Goal: Complete application form

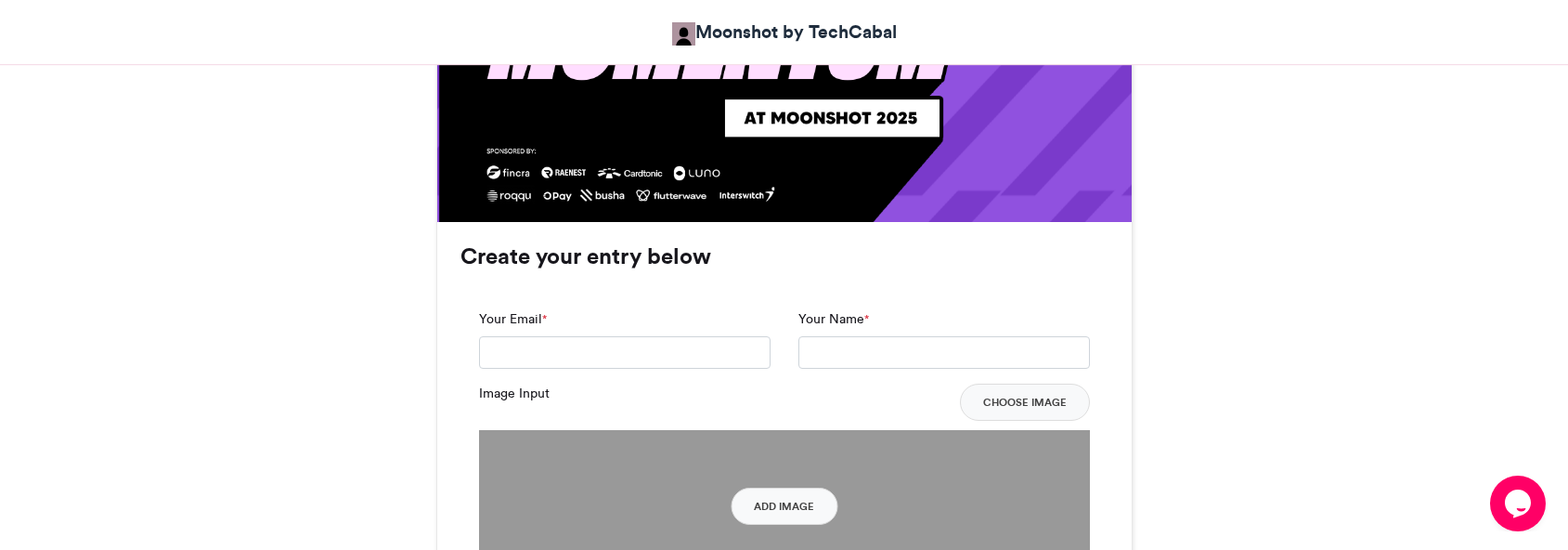
scroll to position [1327, 0]
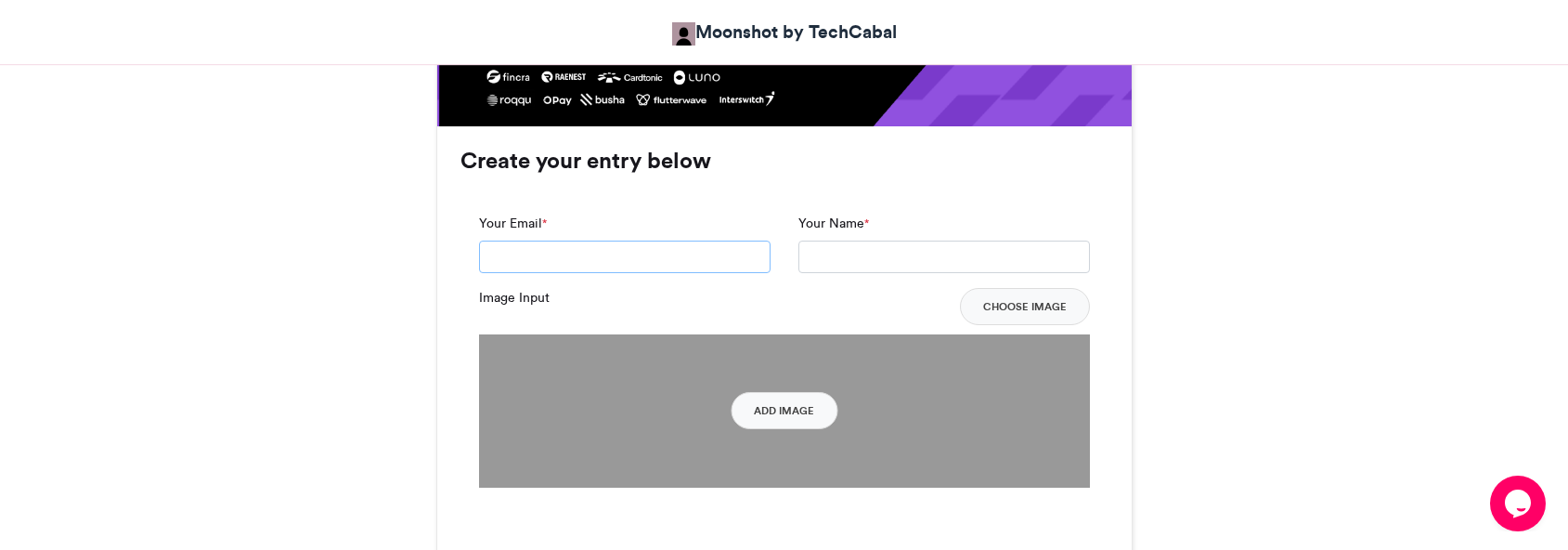
click at [634, 249] on input "Your Email *" at bounding box center [625, 258] width 291 height 34
type input "**********"
click at [828, 263] on input "Your Name *" at bounding box center [944, 258] width 291 height 34
type input "**********"
click at [813, 408] on button "Add Image" at bounding box center [784, 411] width 107 height 38
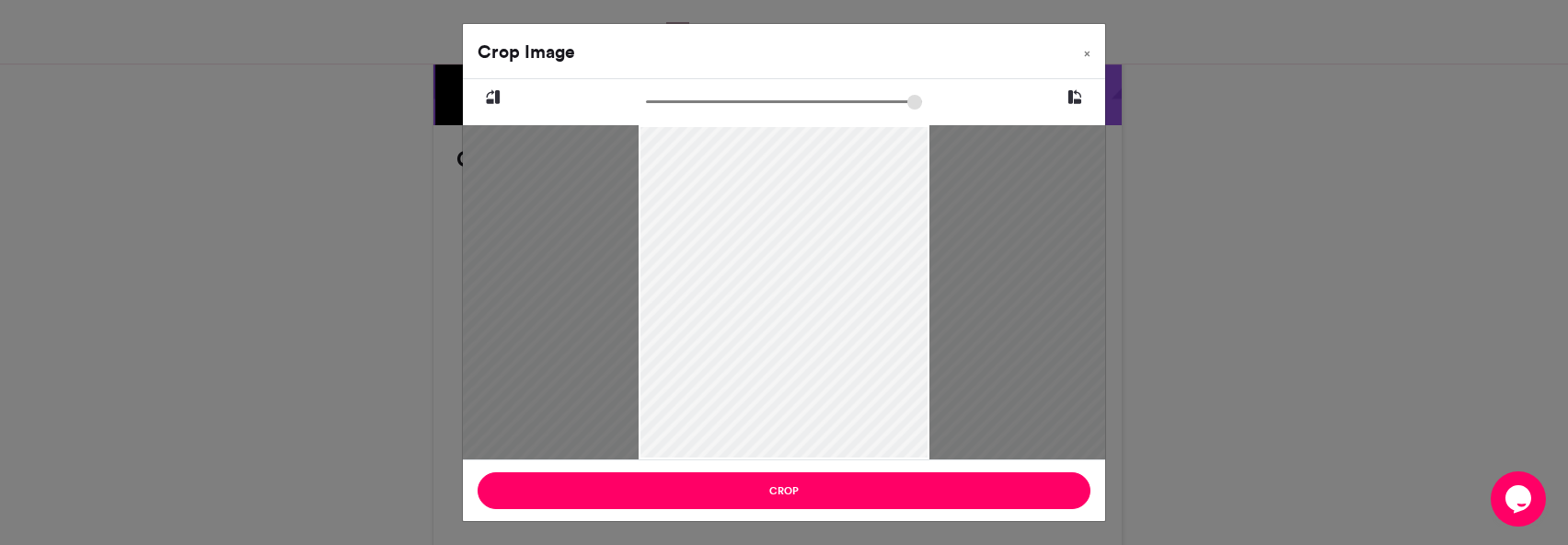
drag, startPoint x: 652, startPoint y: 102, endPoint x: 709, endPoint y: 114, distance: 58.2
click at [709, 111] on input "zoom" at bounding box center [784, 102] width 276 height 18
drag, startPoint x: 754, startPoint y: 320, endPoint x: 853, endPoint y: 305, distance: 100.1
click at [853, 305] on div at bounding box center [885, 278] width 688 height 917
drag, startPoint x: 713, startPoint y: 307, endPoint x: 1040, endPoint y: 337, distance: 328.4
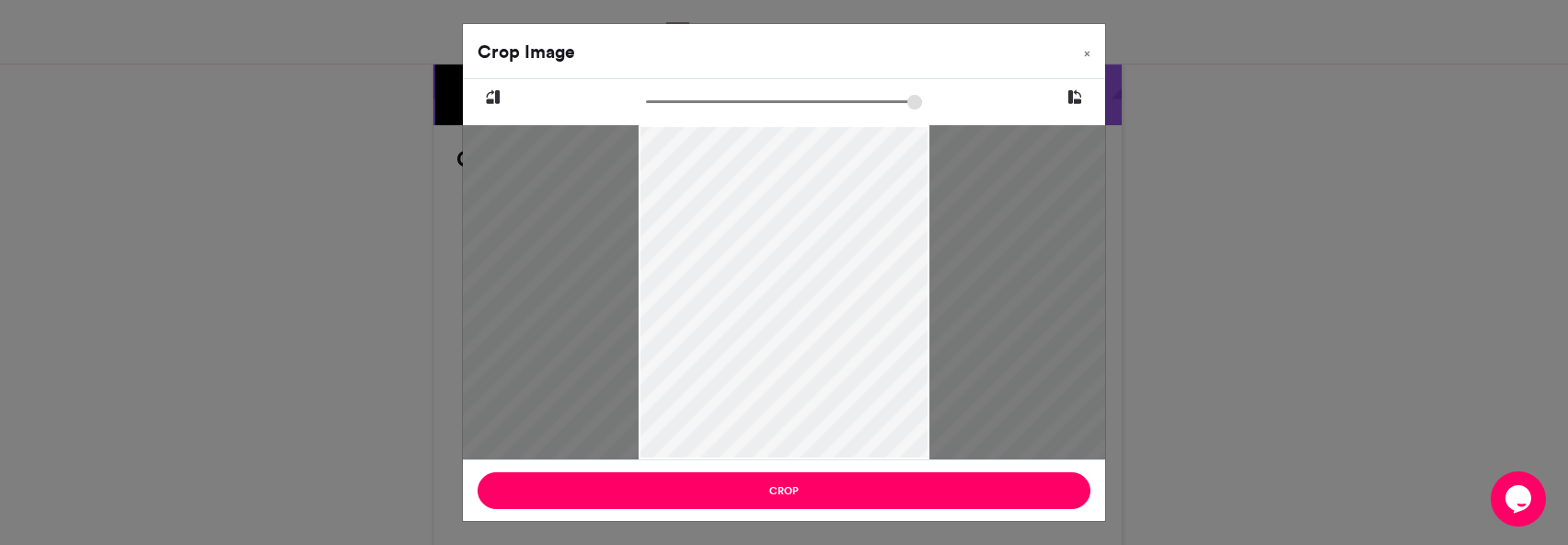
click at [1040, 337] on div at bounding box center [1110, 289] width 1548 height 2063
drag, startPoint x: 862, startPoint y: 308, endPoint x: 858, endPoint y: 298, distance: 10.8
click at [858, 298] on div at bounding box center [841, 280] width 451 height 601
type input "******"
drag, startPoint x: 879, startPoint y: 294, endPoint x: 897, endPoint y: 269, distance: 30.8
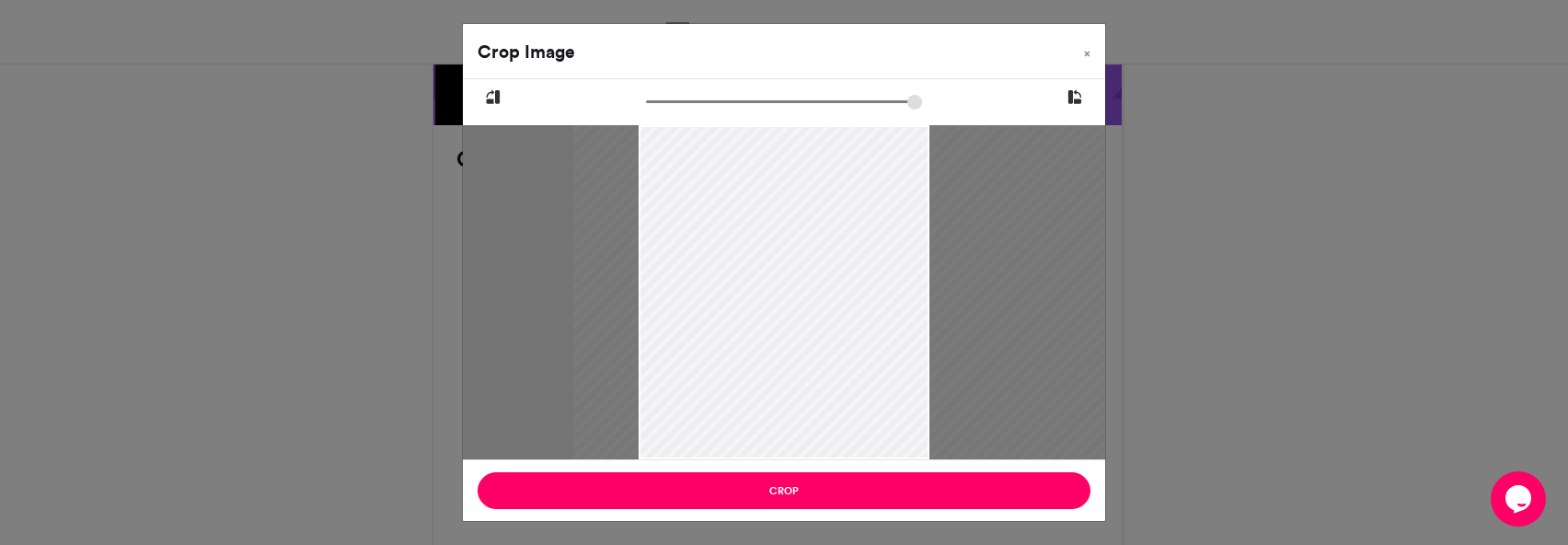
click at [897, 269] on div at bounding box center [879, 252] width 613 height 817
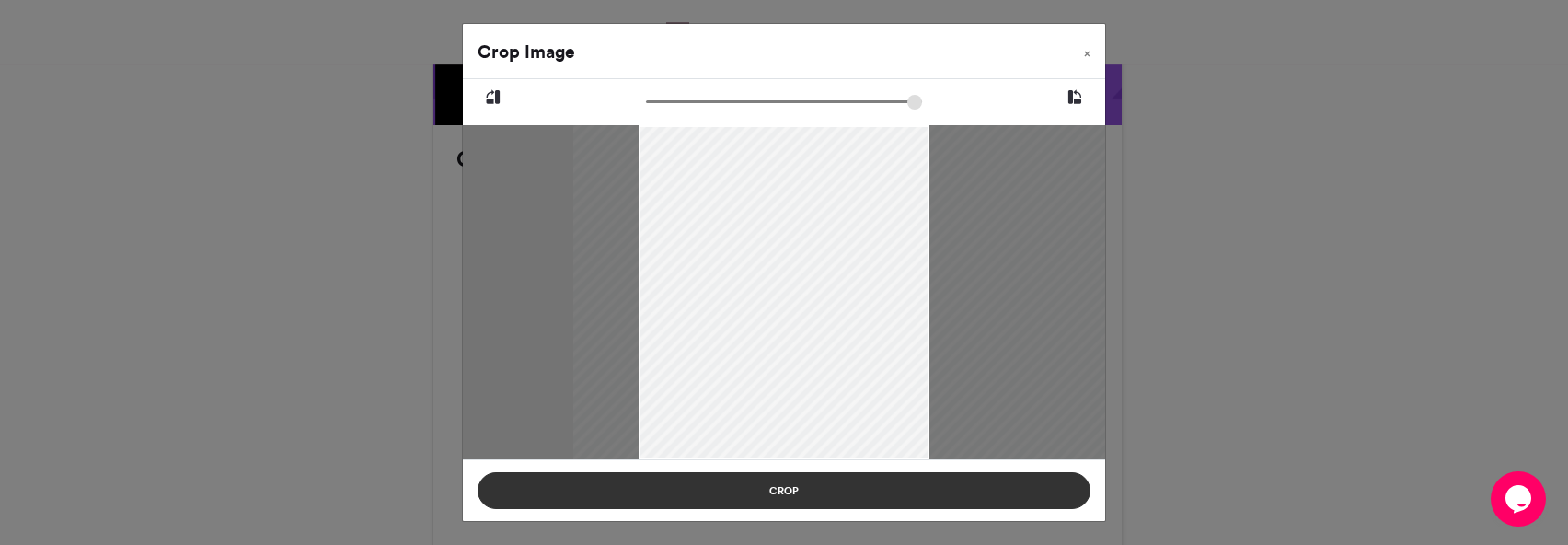
click at [868, 497] on button "Crop" at bounding box center [784, 491] width 613 height 37
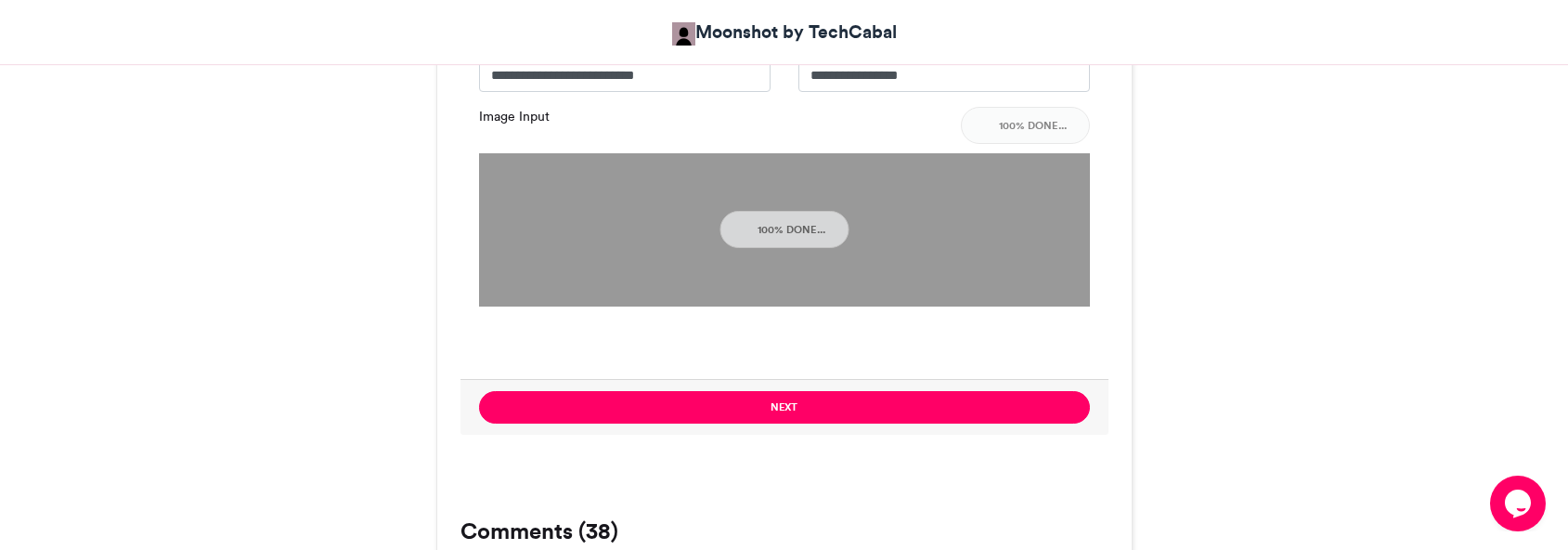
scroll to position [1607, 0]
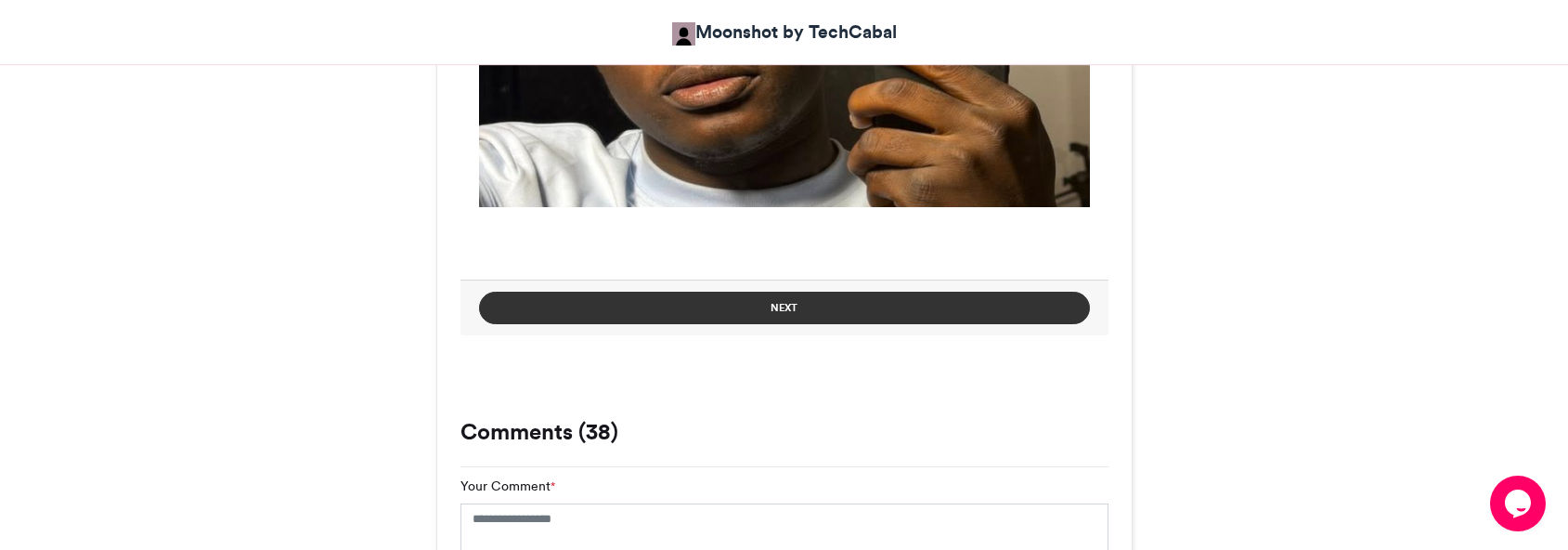
click at [893, 314] on button "Next" at bounding box center [785, 307] width 611 height 33
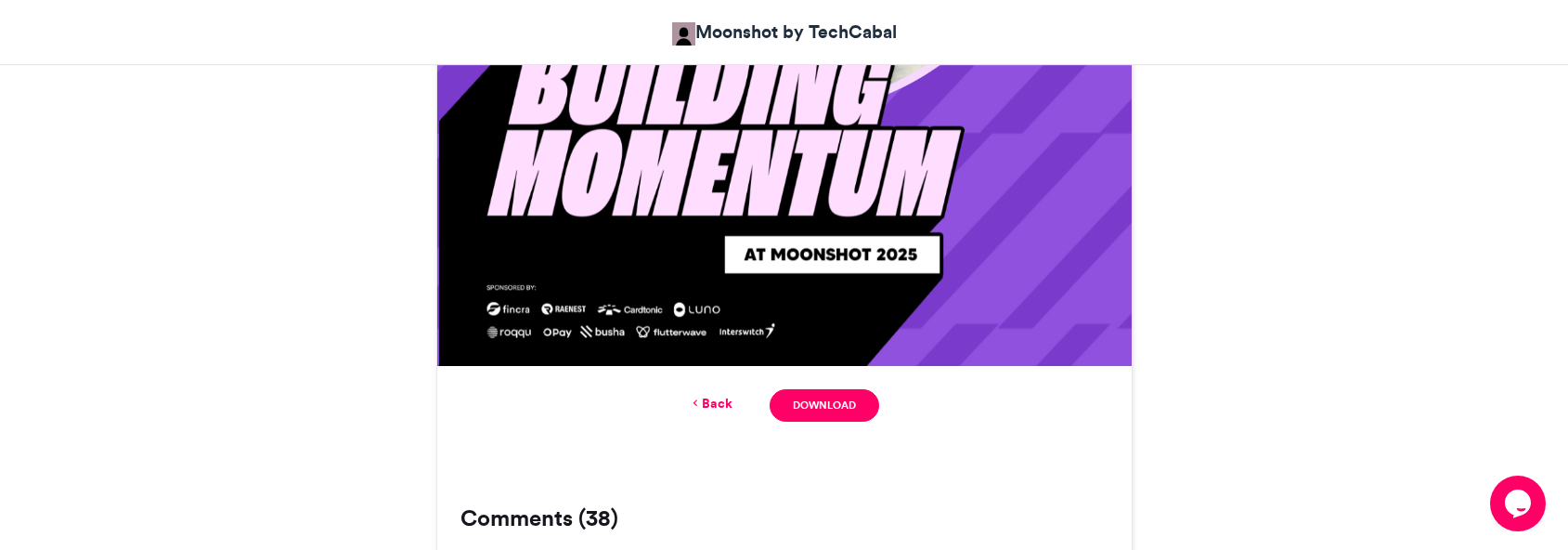
scroll to position [1192, 0]
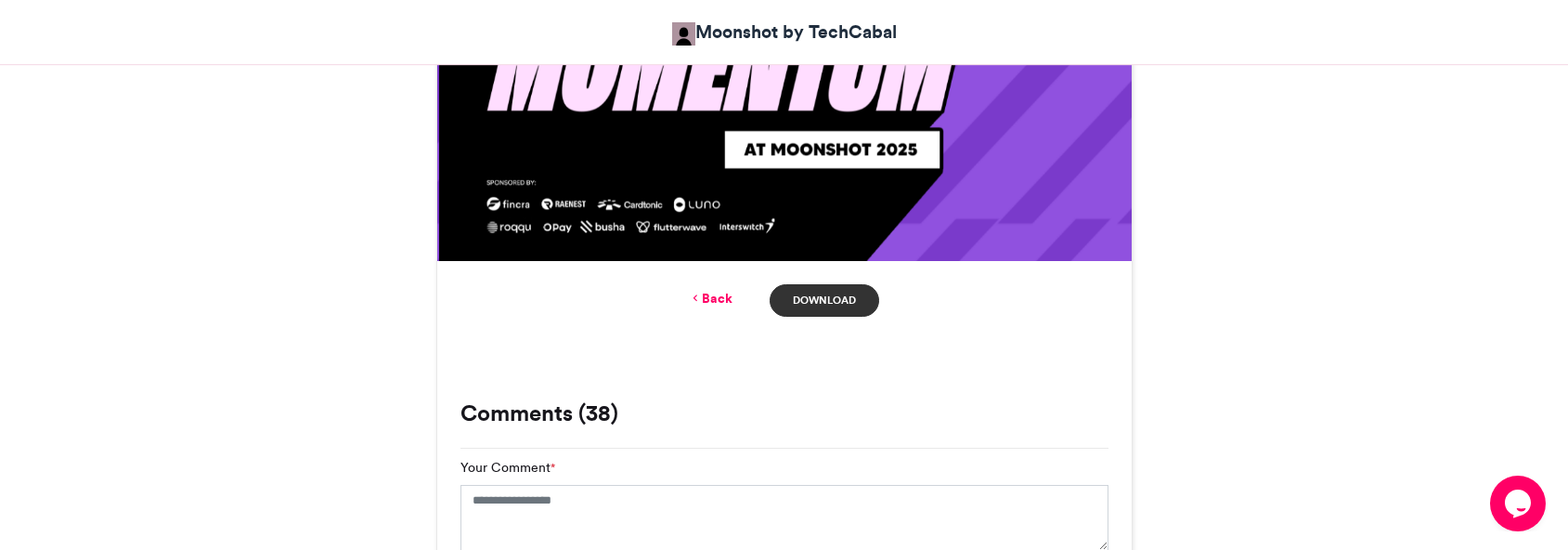
click at [856, 308] on link "Download" at bounding box center [824, 300] width 109 height 33
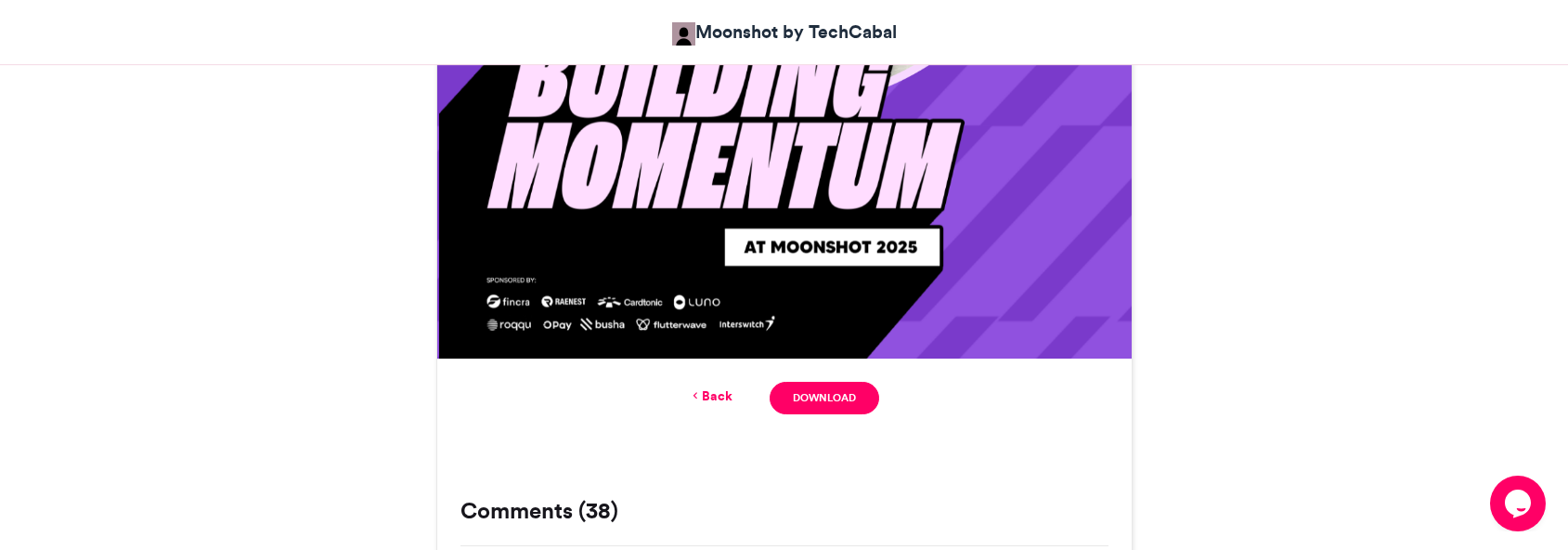
scroll to position [1190, 0]
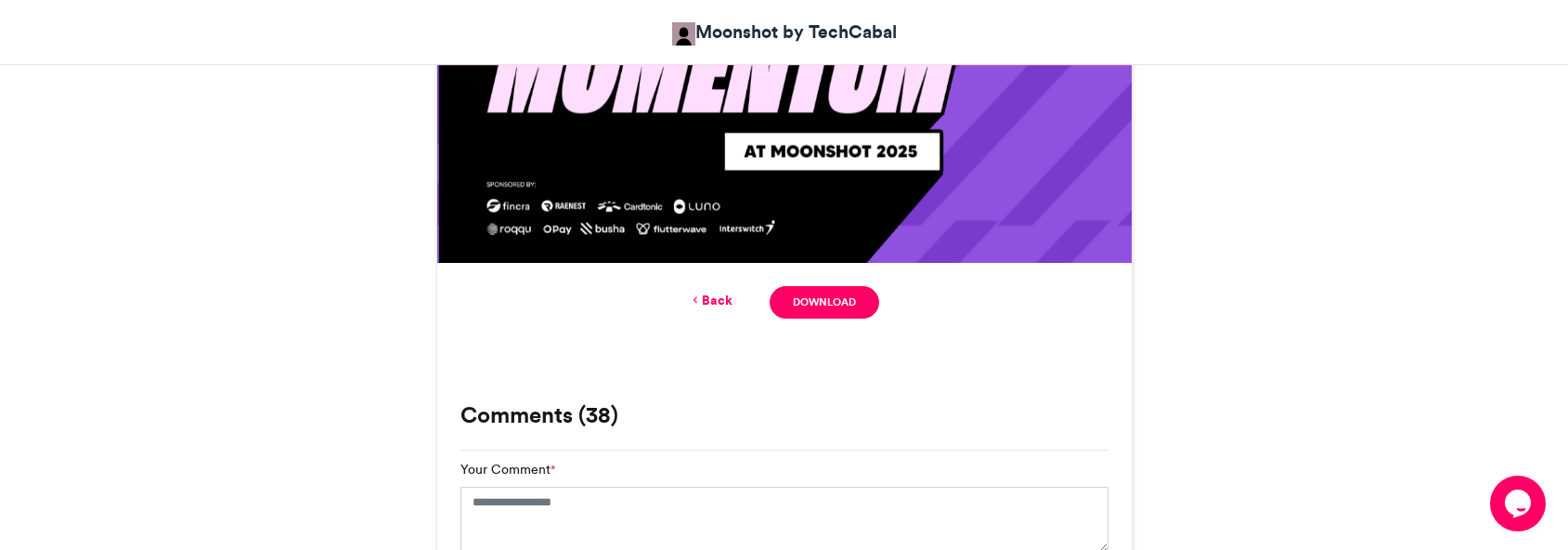
click at [699, 297] on icon at bounding box center [696, 300] width 13 height 17
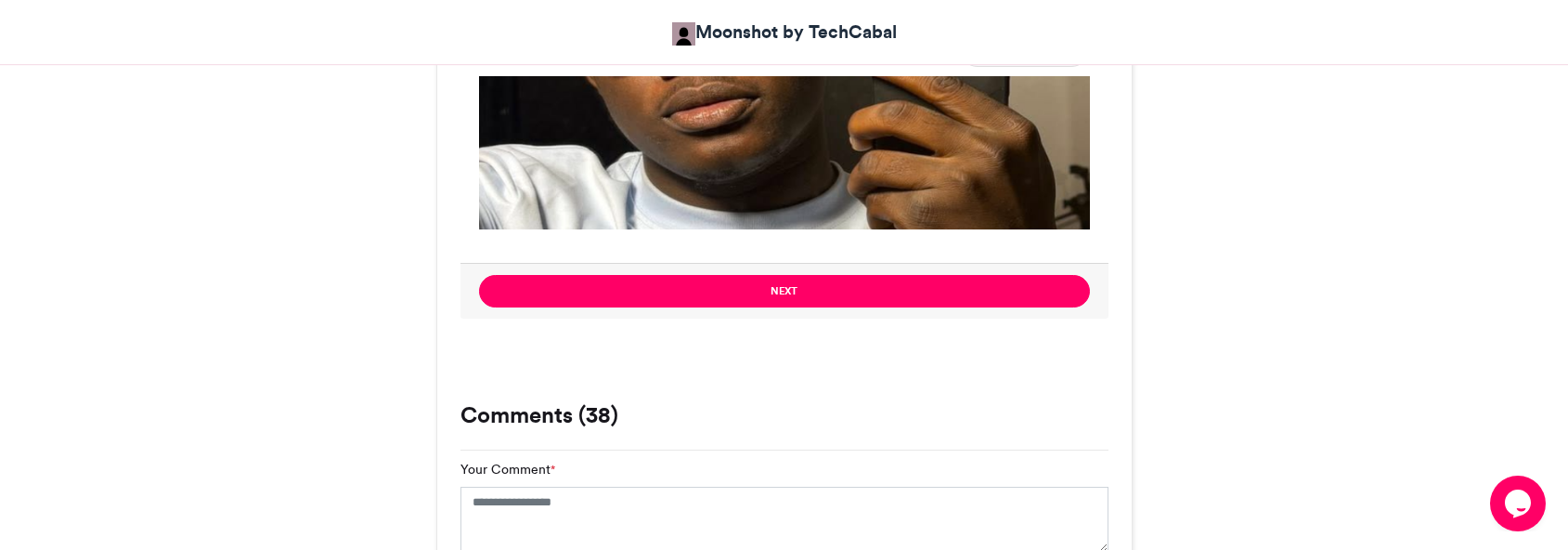
scroll to position [1264, 0]
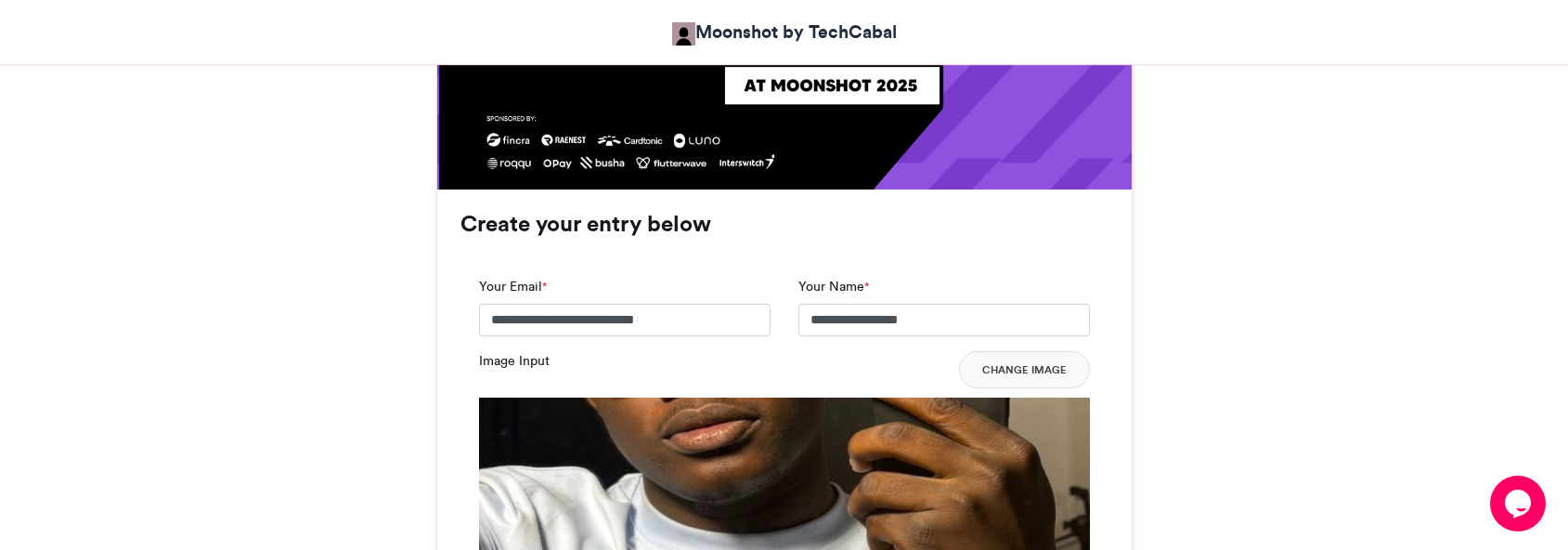
click at [1030, 380] on button "Change Image" at bounding box center [1024, 369] width 131 height 38
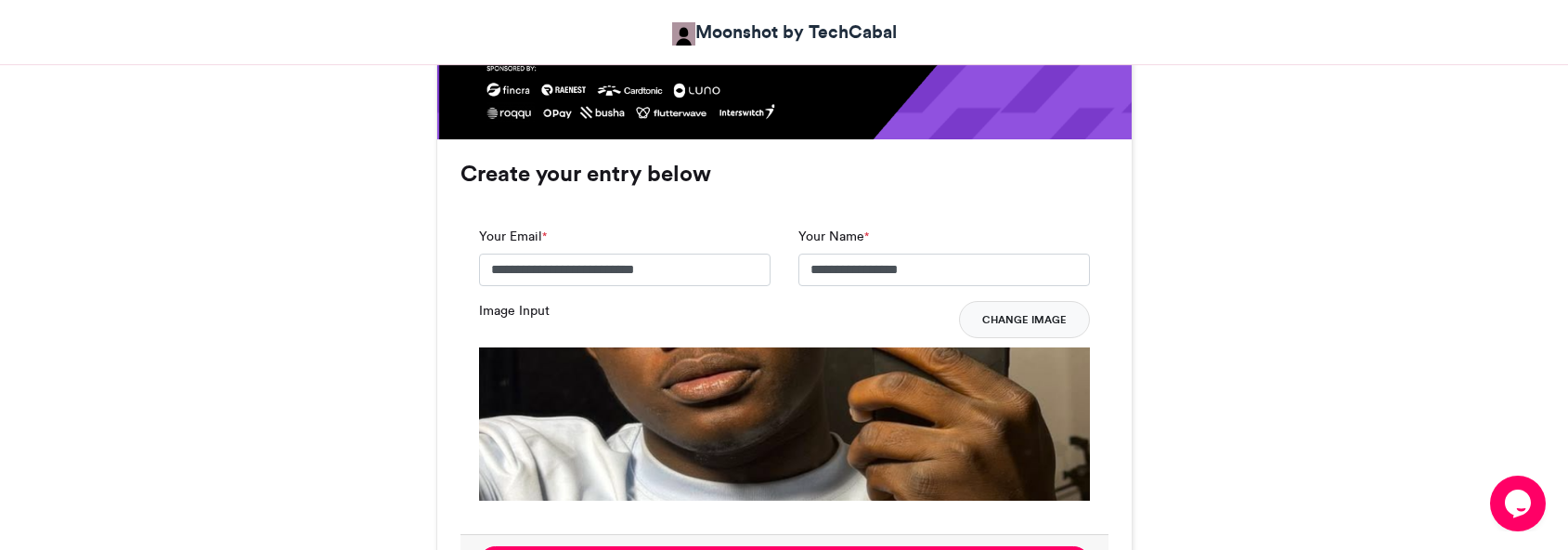
click at [1060, 312] on button "Change Image" at bounding box center [1024, 320] width 131 height 38
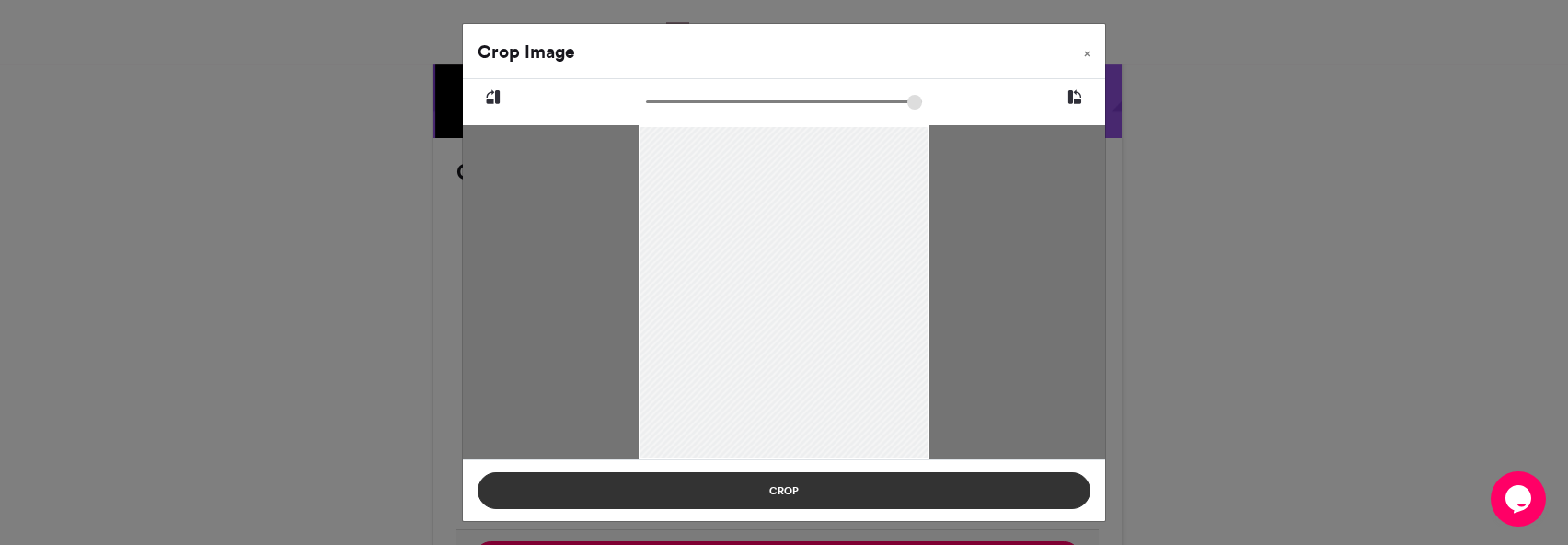
click at [873, 495] on button "Crop" at bounding box center [784, 491] width 613 height 37
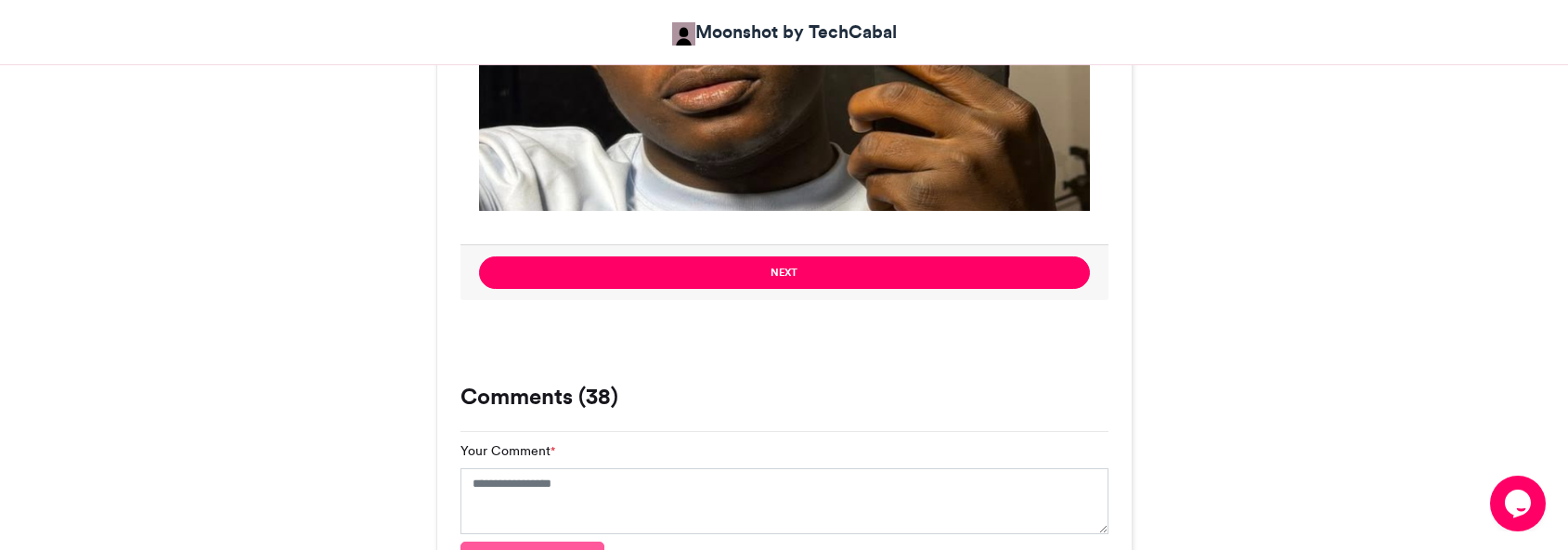
scroll to position [1592, 0]
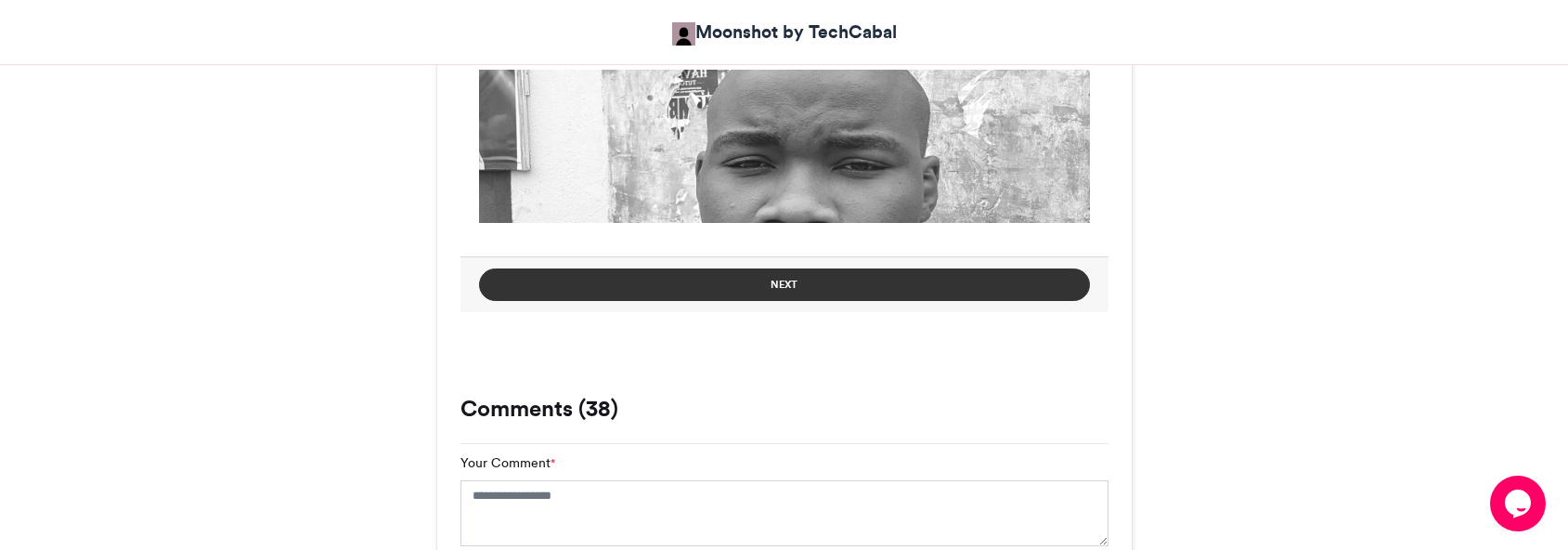
click at [882, 284] on button "Next" at bounding box center [785, 284] width 611 height 33
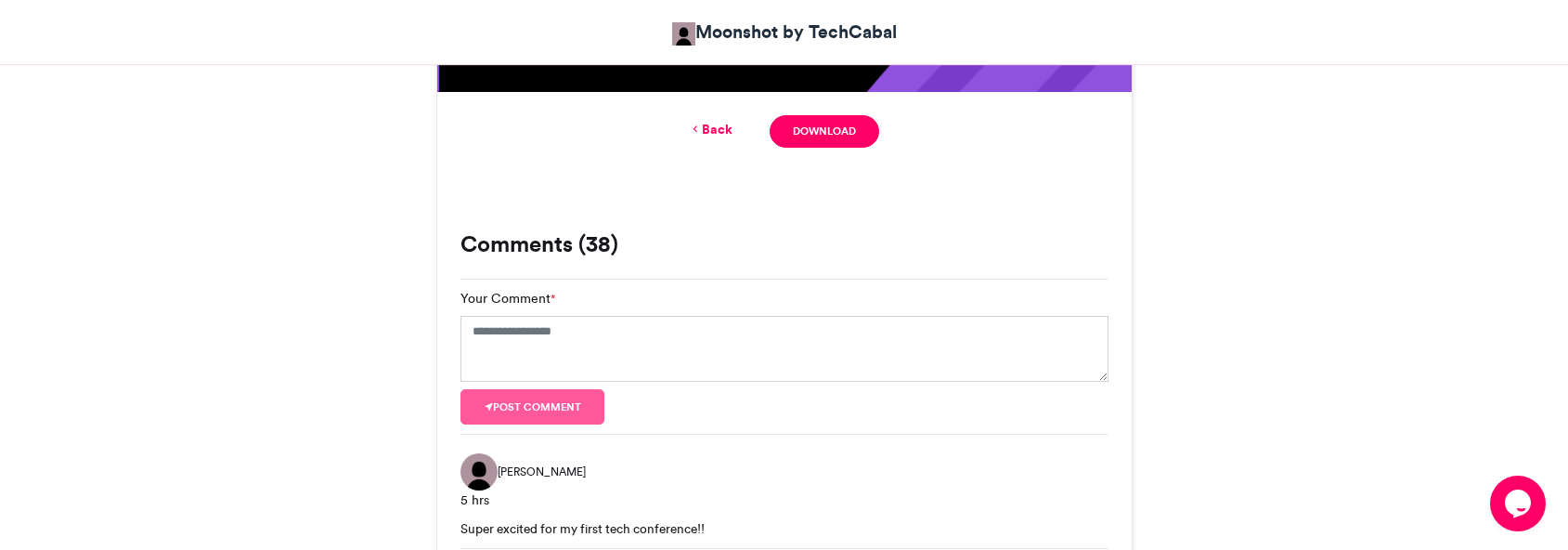
scroll to position [1265, 0]
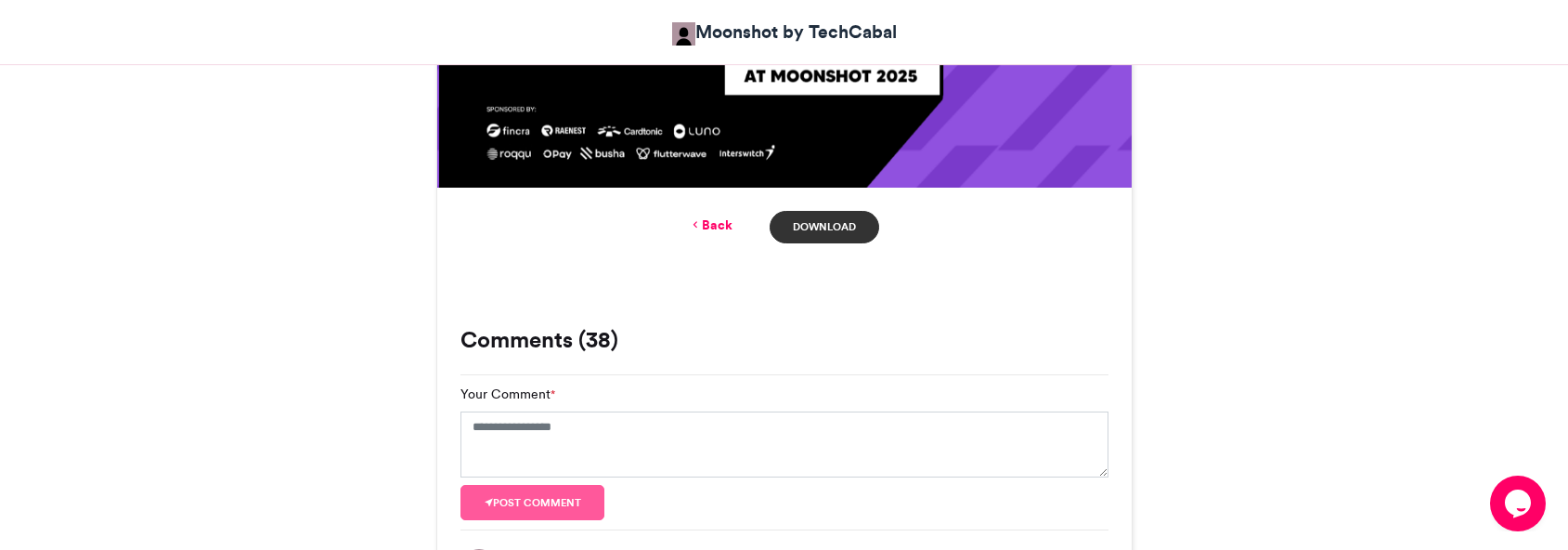
click at [857, 235] on link "Download" at bounding box center [824, 227] width 109 height 33
